Goal: Find specific page/section: Find specific page/section

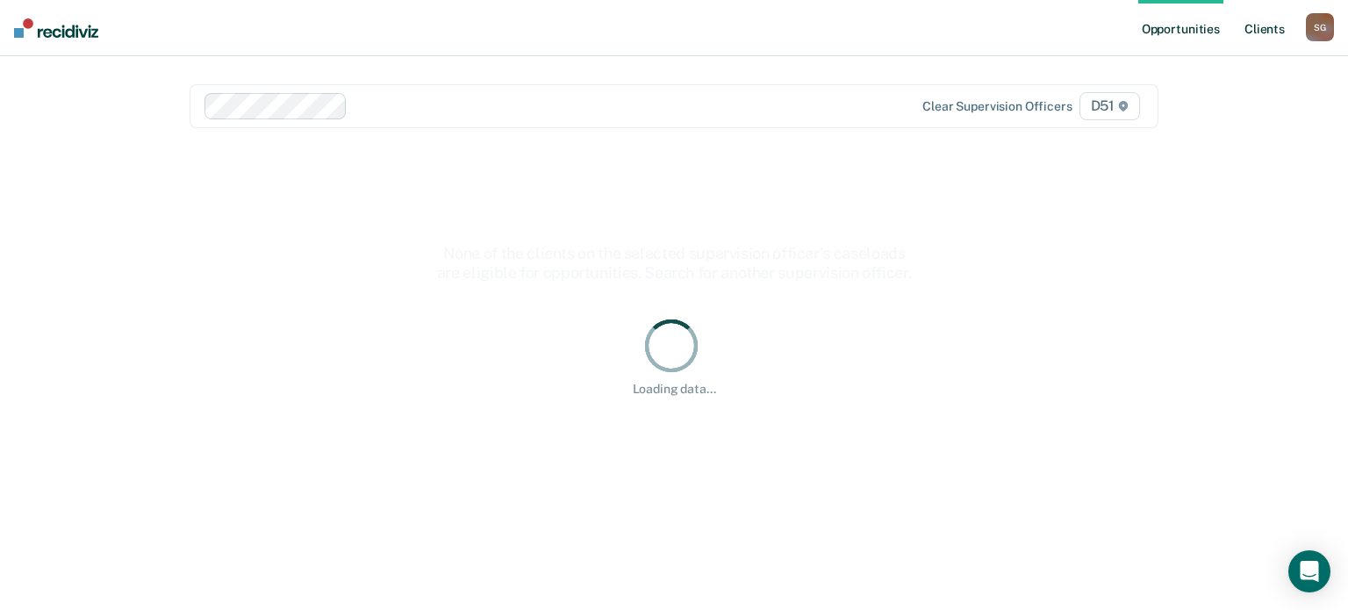
click at [1273, 28] on link "Client s" at bounding box center [1264, 28] width 47 height 56
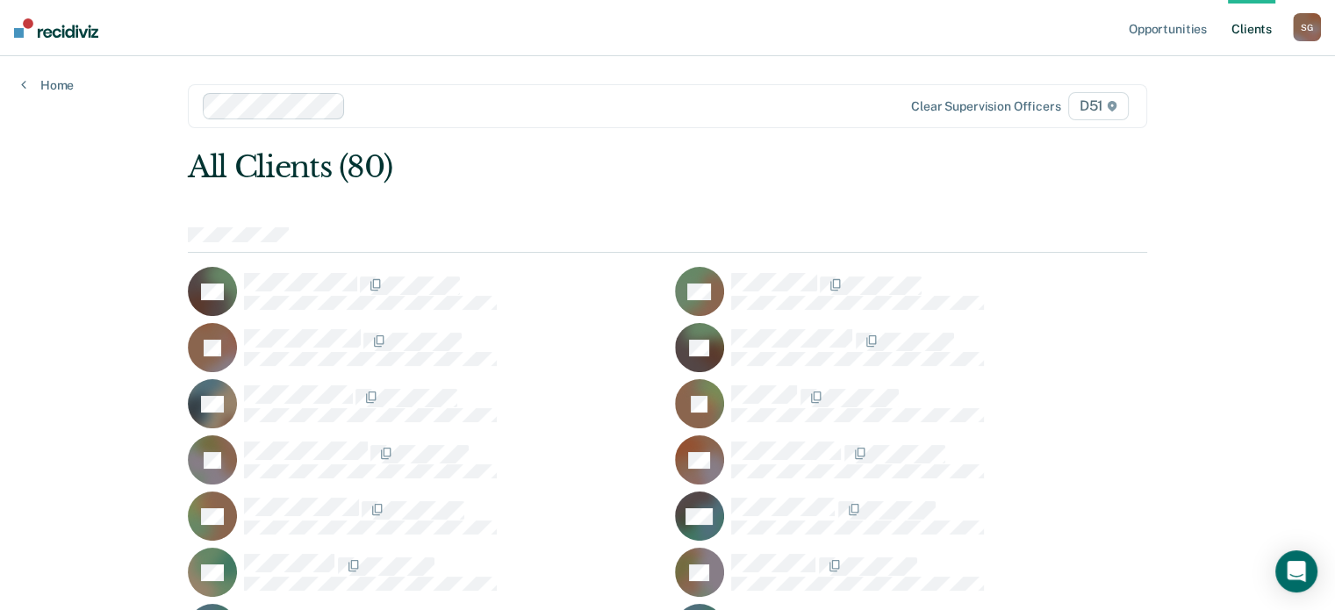
scroll to position [818, 0]
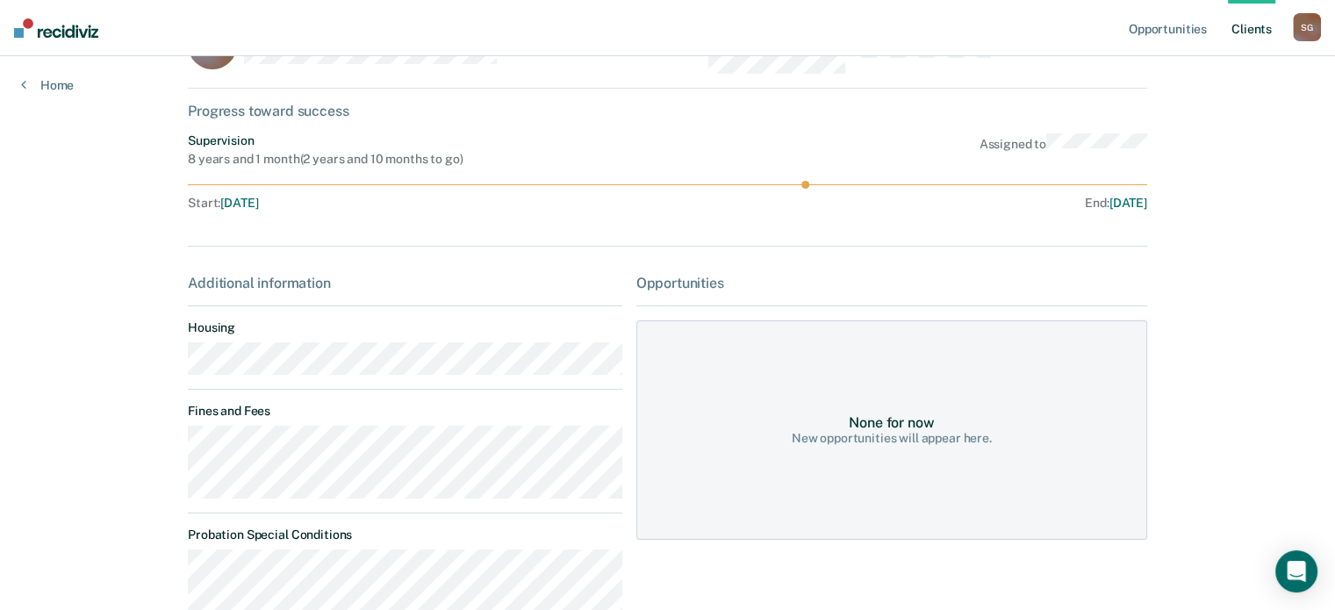
scroll to position [176, 0]
